Goal: Information Seeking & Learning: Learn about a topic

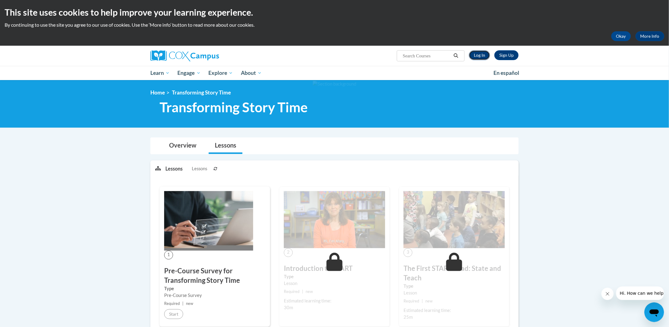
click at [330, 54] on link "Log In" at bounding box center [479, 55] width 21 height 10
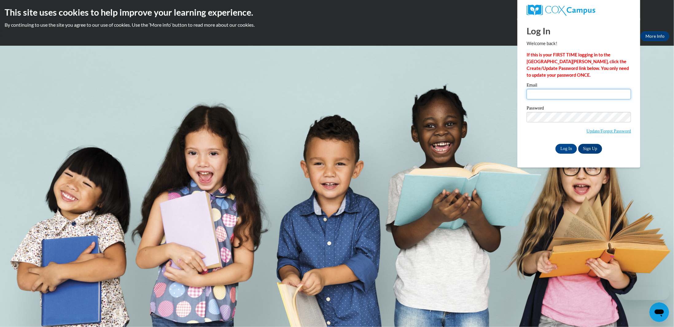
type input "[EMAIL_ADDRESS][DOMAIN_NAME]"
click at [569, 146] on input "Log In" at bounding box center [565, 149] width 21 height 10
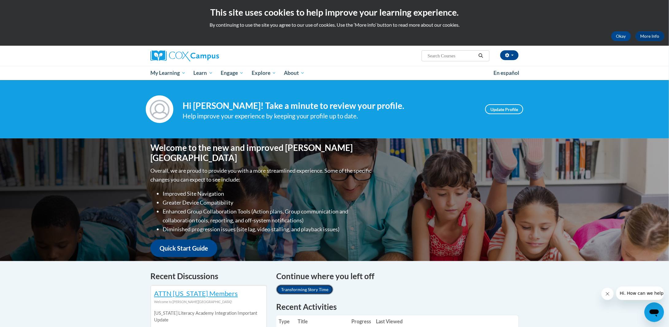
click at [316, 287] on link "Transforming Story Time" at bounding box center [304, 290] width 57 height 10
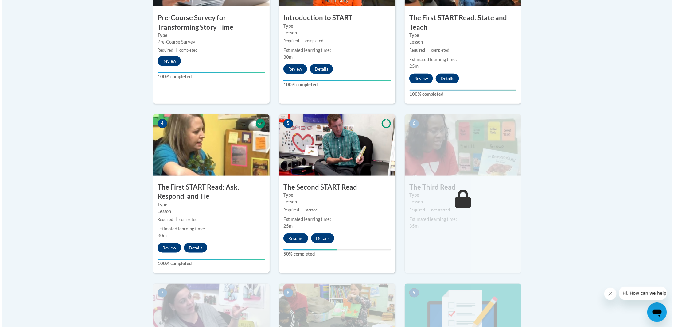
scroll to position [276, 0]
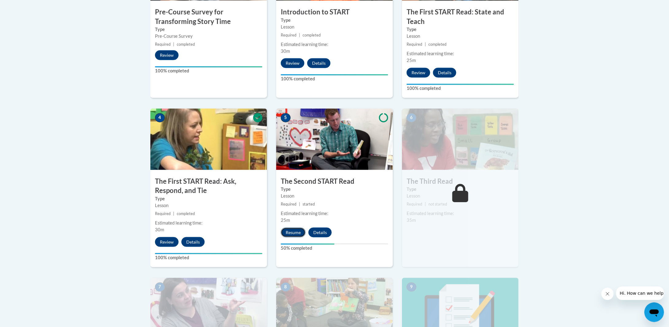
click at [296, 234] on button "Resume" at bounding box center [293, 233] width 25 height 10
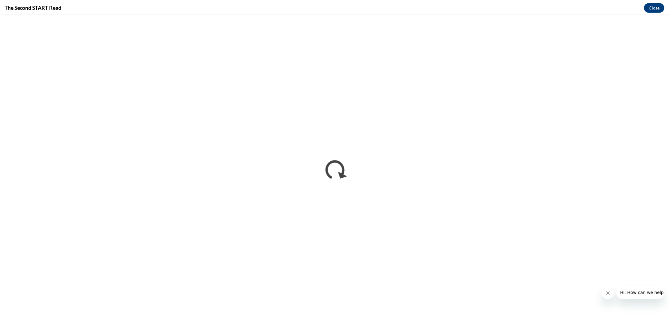
scroll to position [0, 0]
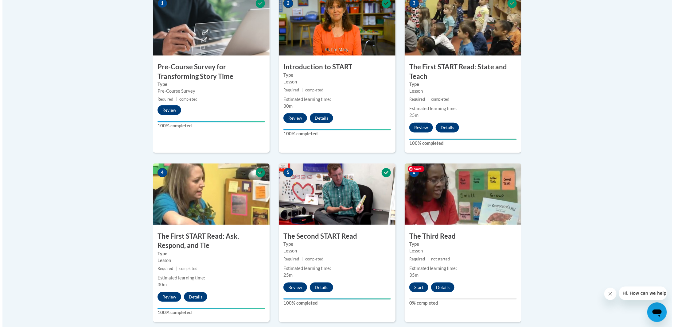
scroll to position [307, 0]
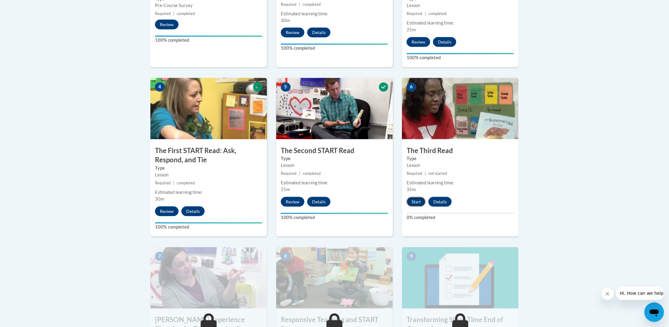
click at [413, 202] on button "Start" at bounding box center [416, 202] width 19 height 10
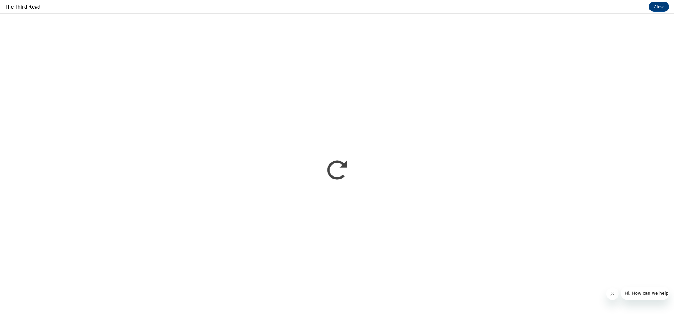
scroll to position [0, 0]
